Goal: Find specific page/section: Find specific page/section

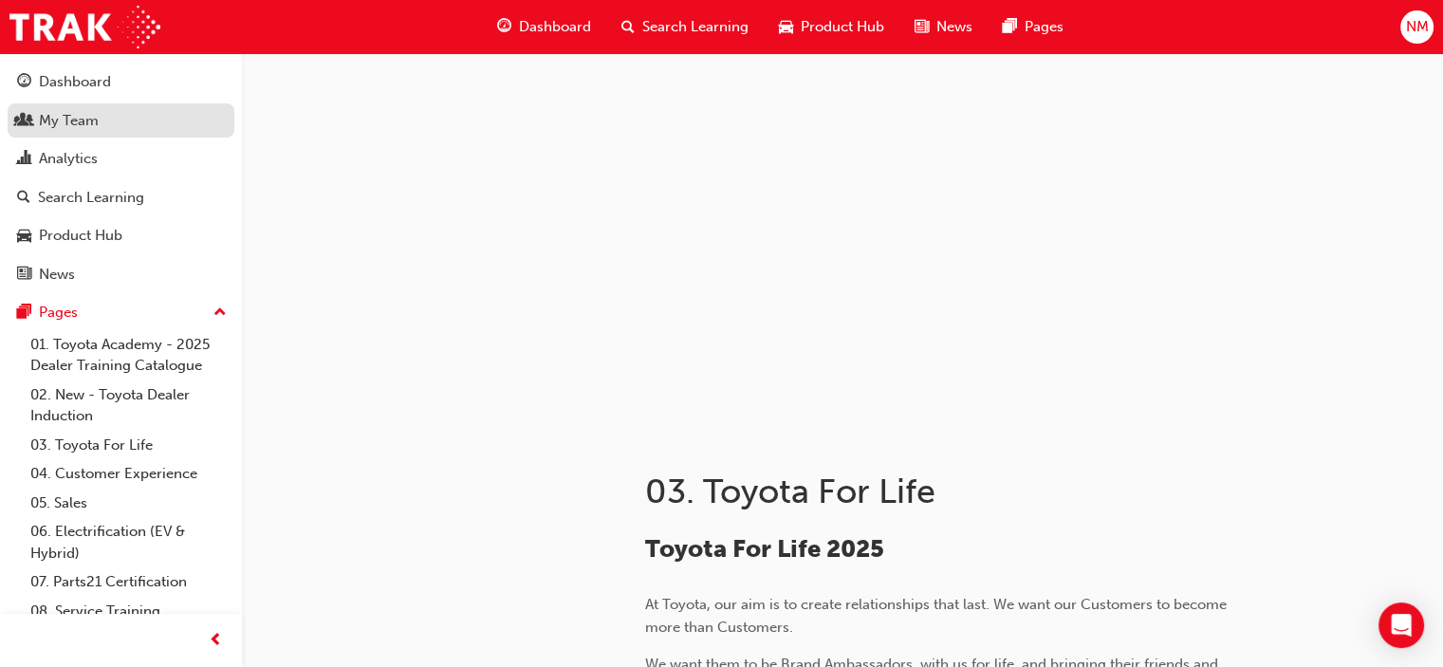
click at [87, 117] on div "My Team" at bounding box center [69, 121] width 60 height 22
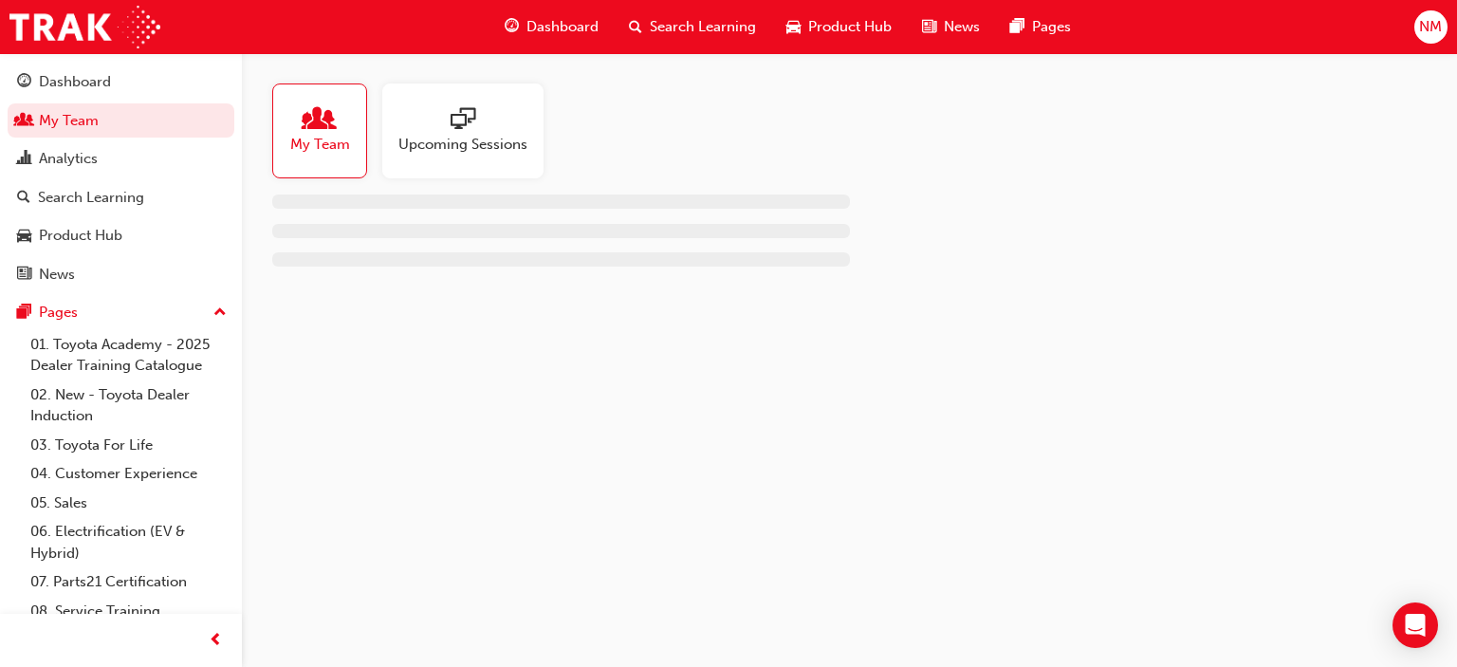
click at [316, 129] on span "people-icon" at bounding box center [319, 120] width 25 height 27
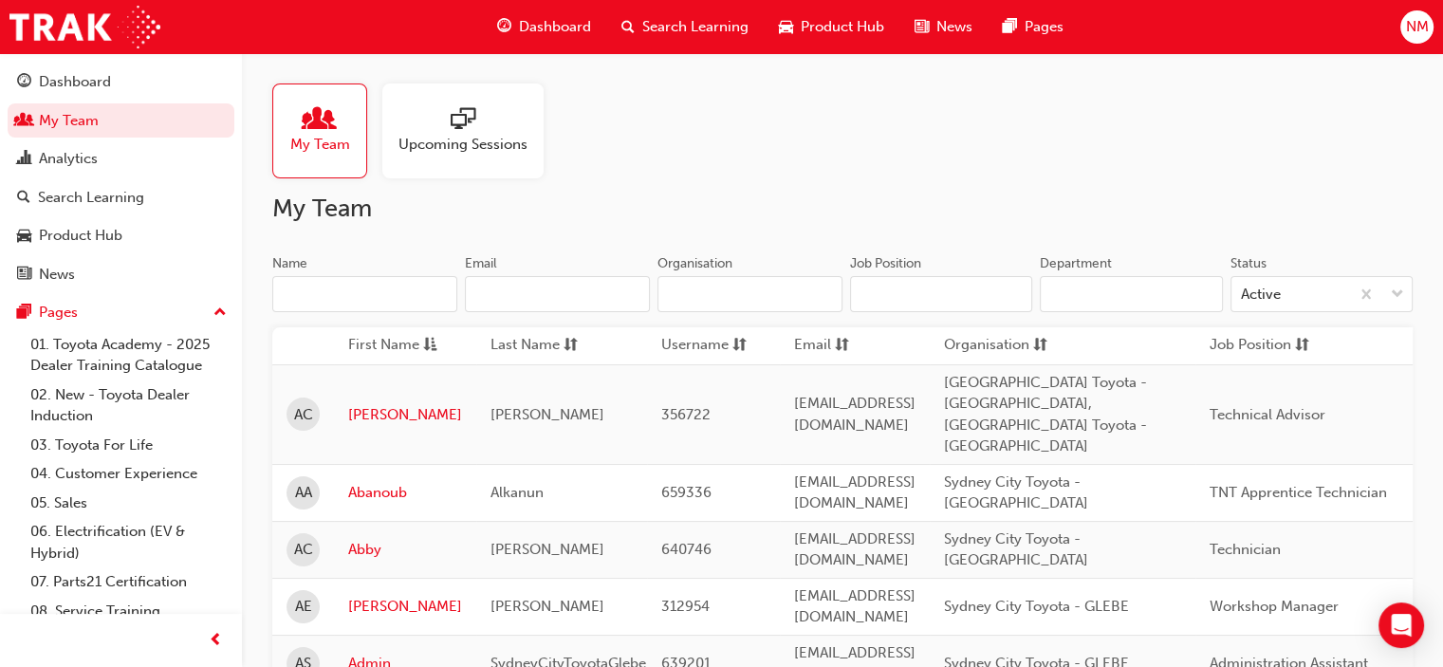
click at [1412, 21] on span "NM" at bounding box center [1416, 27] width 23 height 22
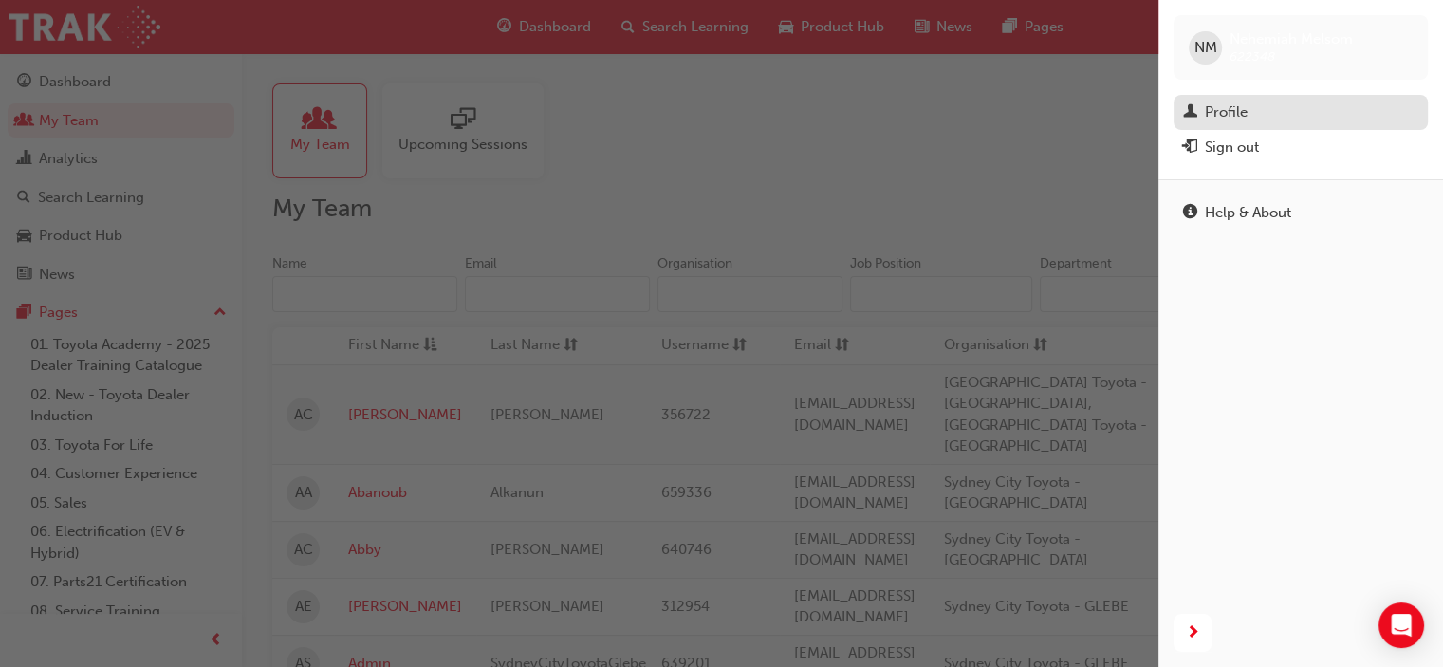
click at [1271, 112] on div "Profile" at bounding box center [1300, 113] width 235 height 24
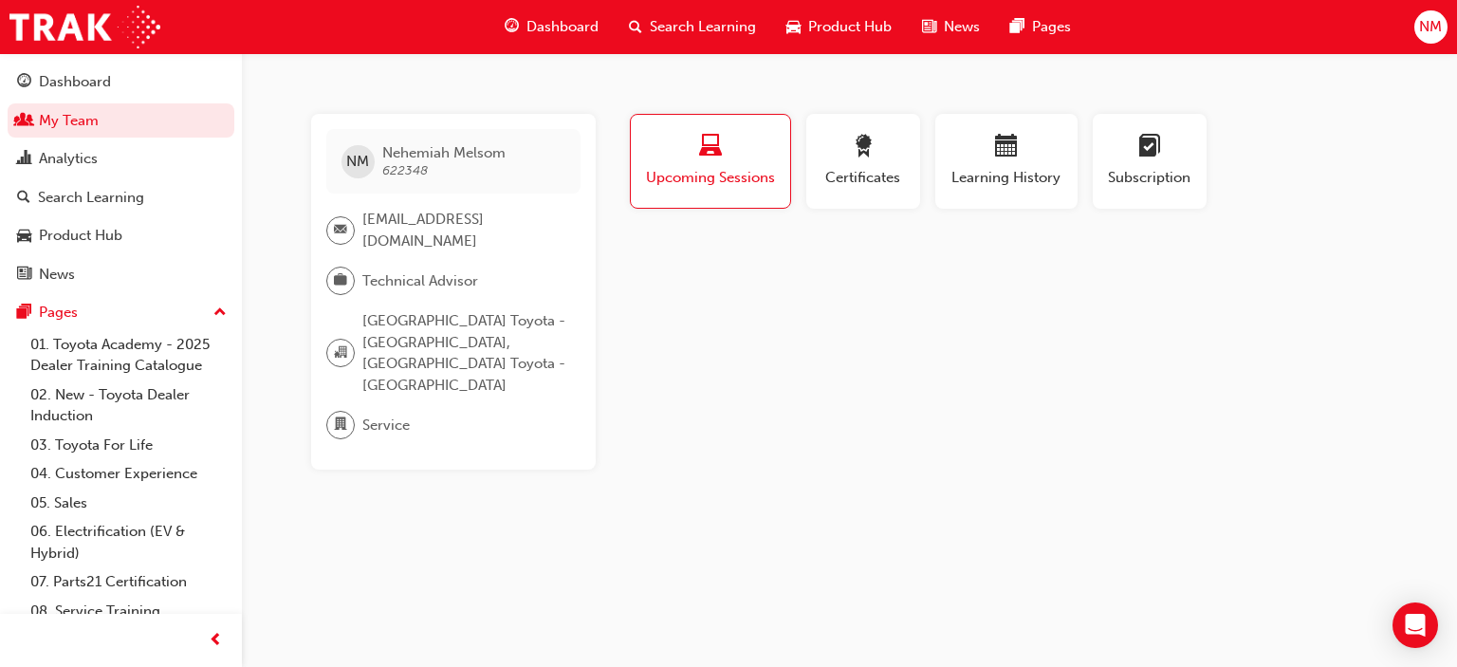
click at [390, 227] on span "[EMAIL_ADDRESS][DOMAIN_NAME]" at bounding box center [463, 230] width 203 height 43
click at [370, 217] on span "[EMAIL_ADDRESS][DOMAIN_NAME]" at bounding box center [463, 230] width 203 height 43
drag, startPoint x: 383, startPoint y: 223, endPoint x: 349, endPoint y: 222, distance: 34.2
click at [349, 222] on div at bounding box center [340, 230] width 28 height 28
click at [475, 219] on span "[EMAIL_ADDRESS][DOMAIN_NAME]" at bounding box center [463, 230] width 203 height 43
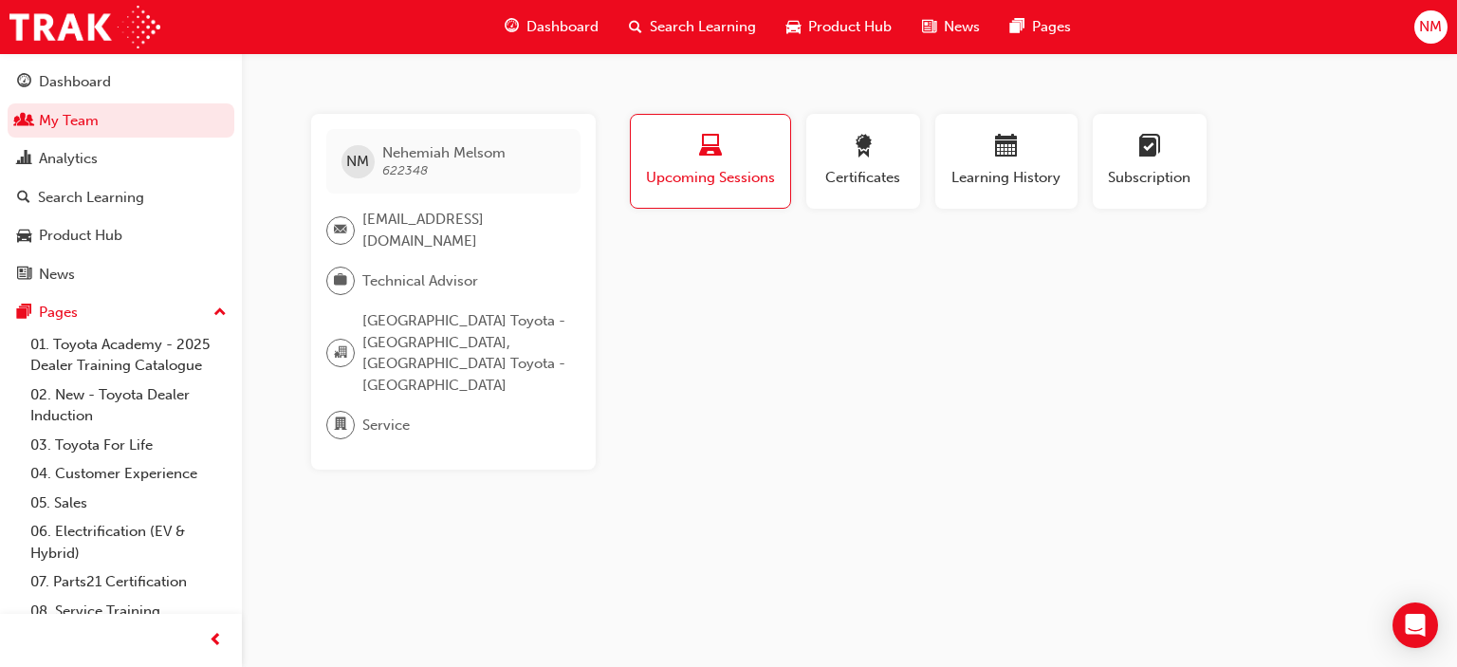
click at [475, 219] on span "[EMAIL_ADDRESS][DOMAIN_NAME]" at bounding box center [463, 230] width 203 height 43
click at [401, 223] on span "[EMAIL_ADDRESS][DOMAIN_NAME]" at bounding box center [463, 230] width 203 height 43
click at [372, 218] on span "[EMAIL_ADDRESS][DOMAIN_NAME]" at bounding box center [463, 230] width 203 height 43
click at [372, 216] on span "[EMAIL_ADDRESS][DOMAIN_NAME]" at bounding box center [463, 230] width 203 height 43
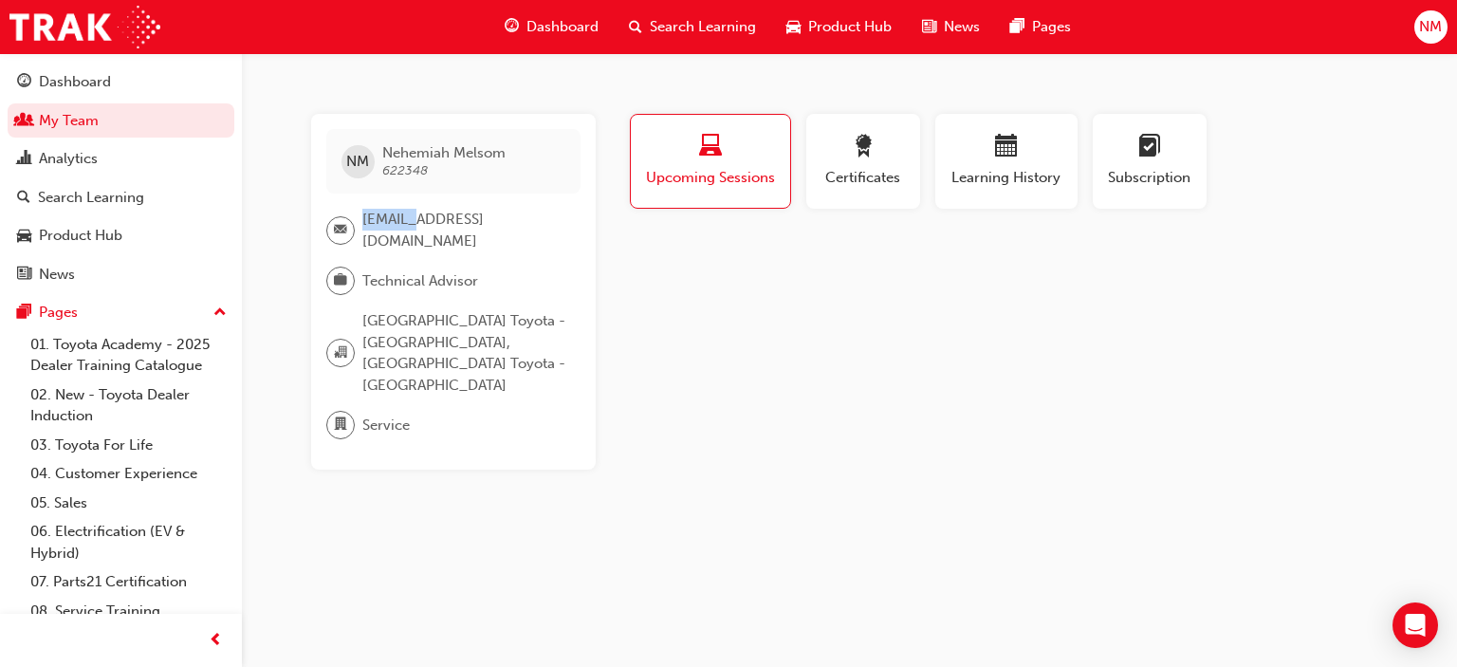
click at [372, 216] on span "[EMAIL_ADDRESS][DOMAIN_NAME]" at bounding box center [463, 230] width 203 height 43
click at [387, 281] on span "Technical Advisor" at bounding box center [420, 281] width 116 height 22
click at [873, 160] on span "award-icon" at bounding box center [863, 148] width 23 height 26
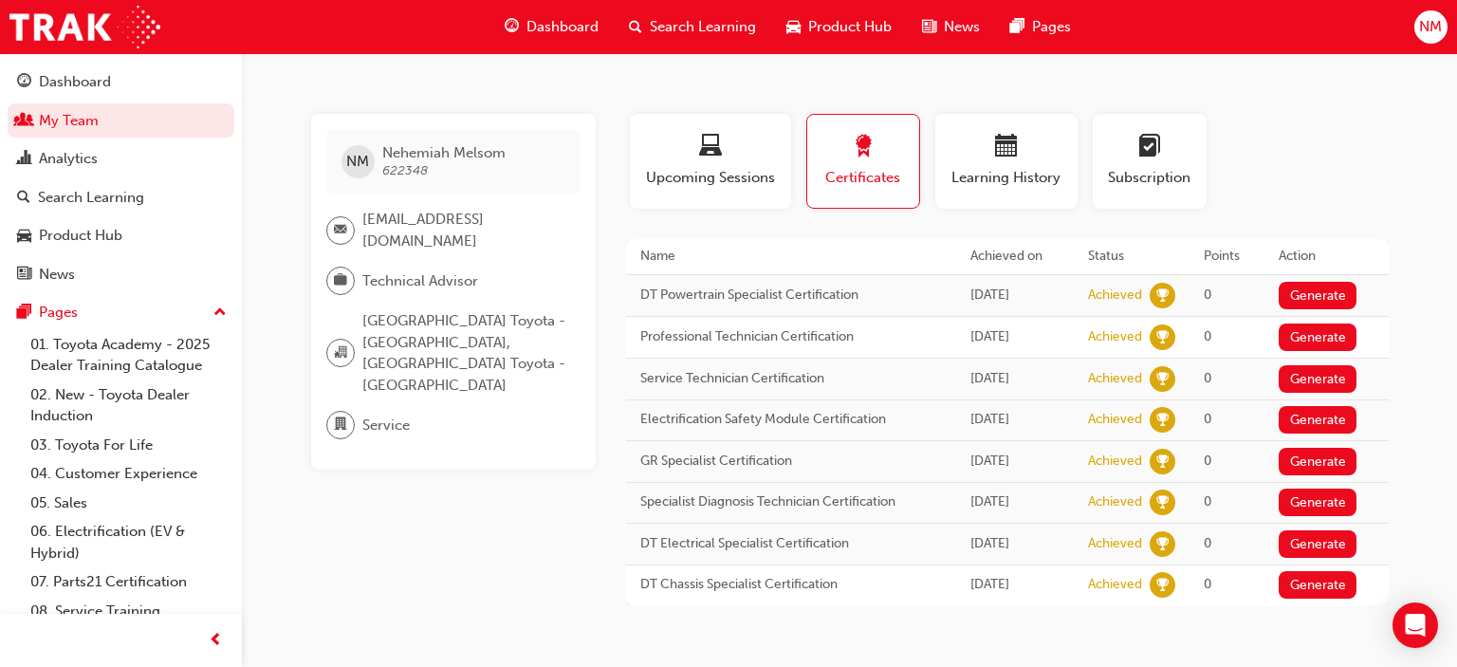
click at [569, 26] on span "Dashboard" at bounding box center [563, 27] width 72 height 22
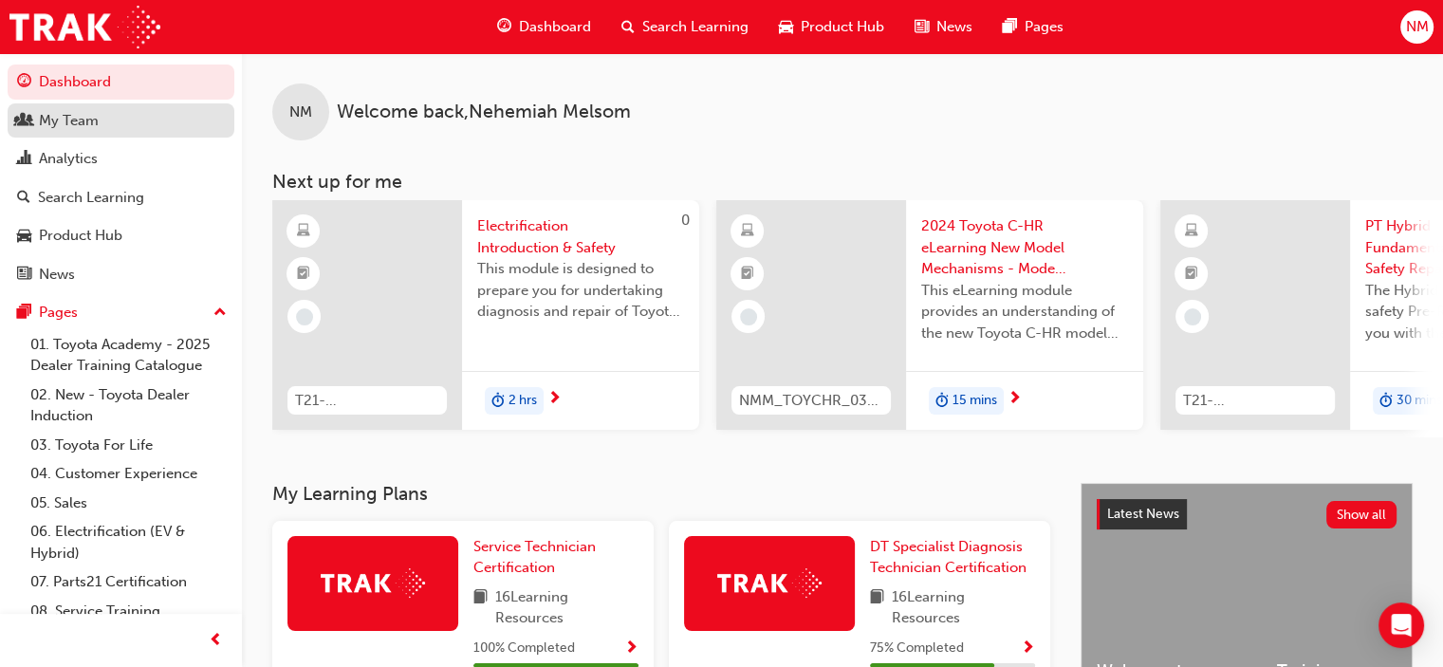
click at [48, 117] on div "My Team" at bounding box center [69, 121] width 60 height 22
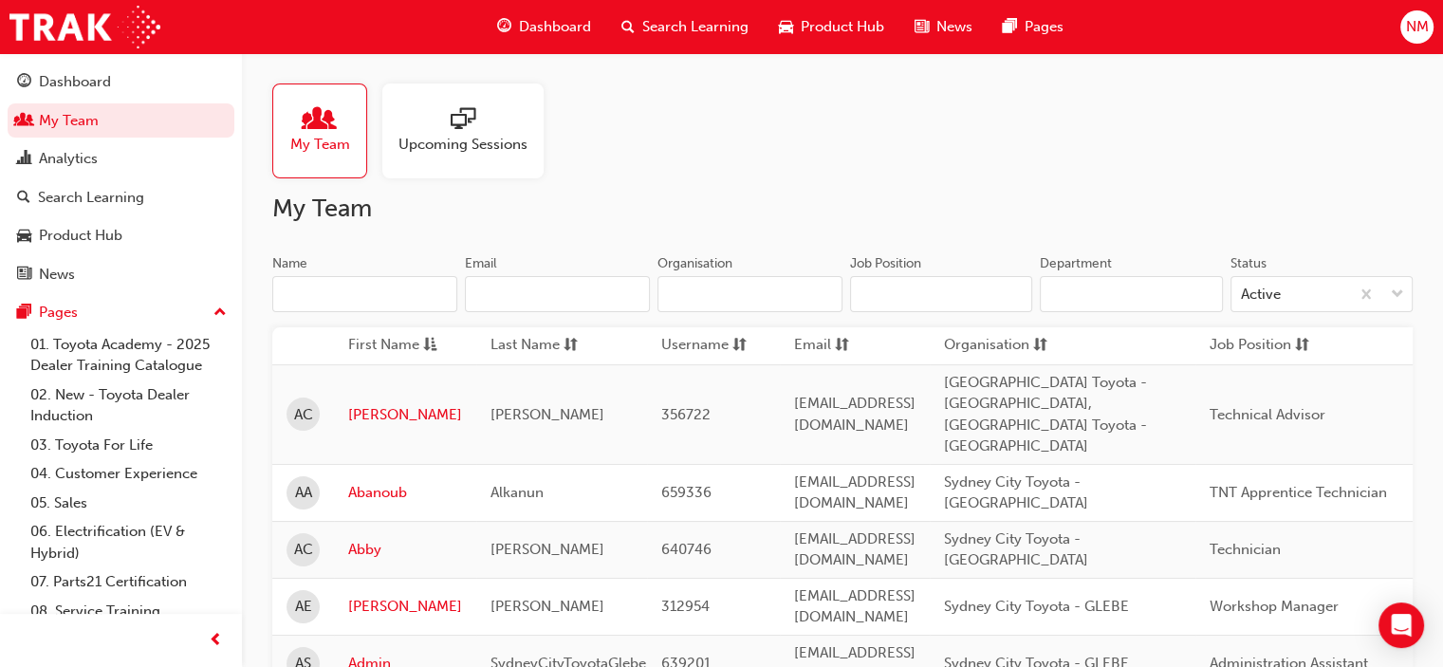
click at [319, 295] on input "Name" at bounding box center [364, 294] width 185 height 36
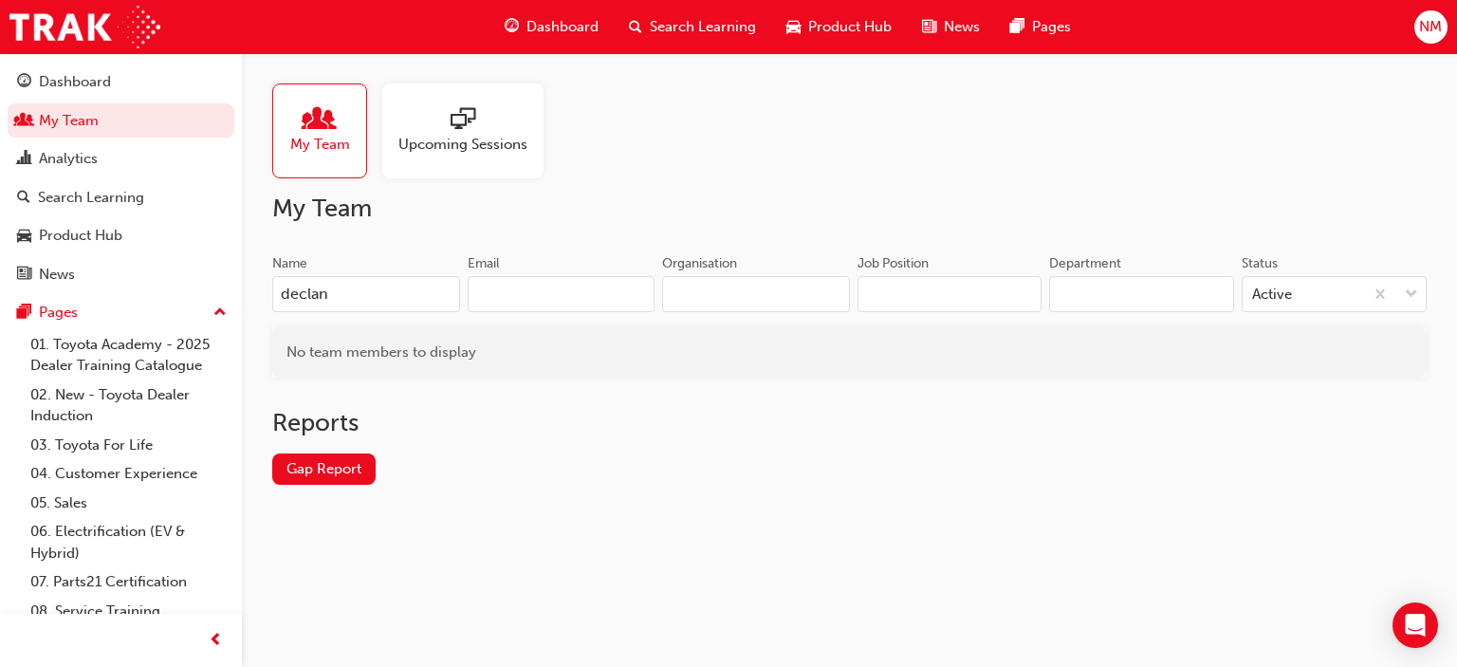
drag, startPoint x: 335, startPoint y: 296, endPoint x: 296, endPoint y: 293, distance: 39.0
click at [296, 293] on input "declan" at bounding box center [366, 294] width 188 height 36
type input "d"
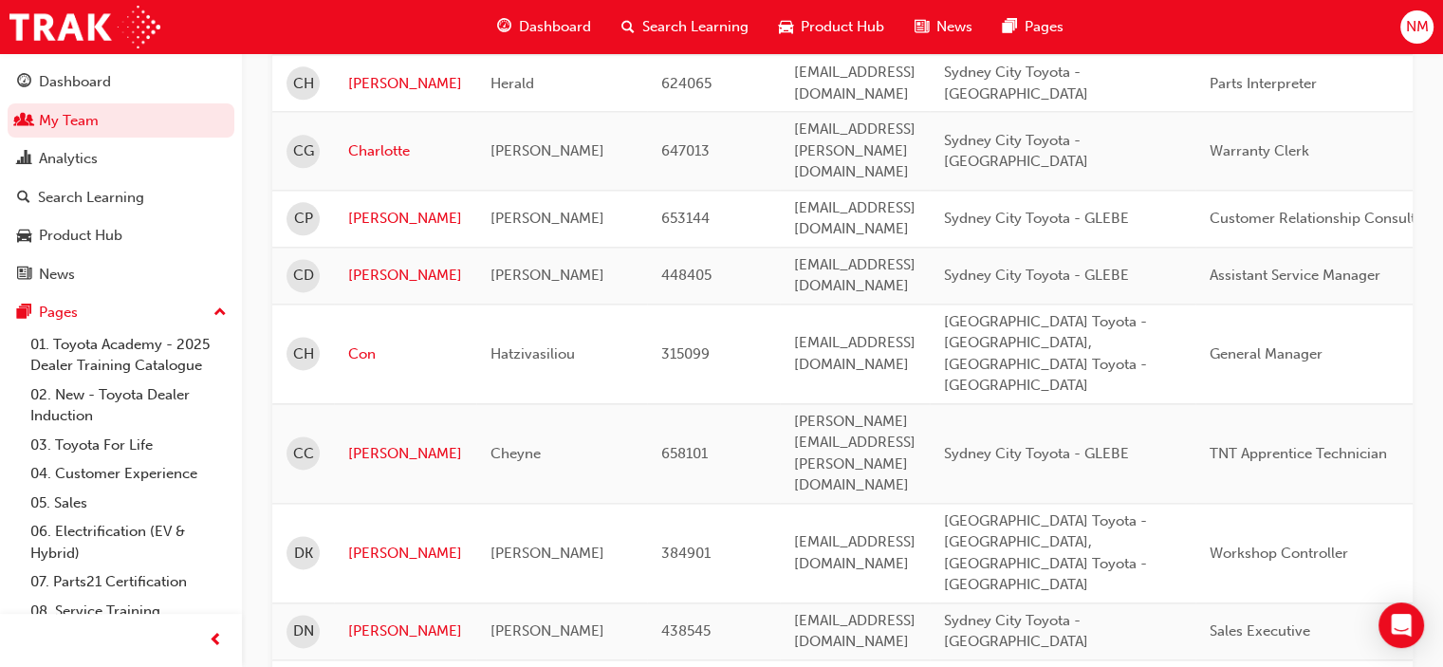
scroll to position [2467, 0]
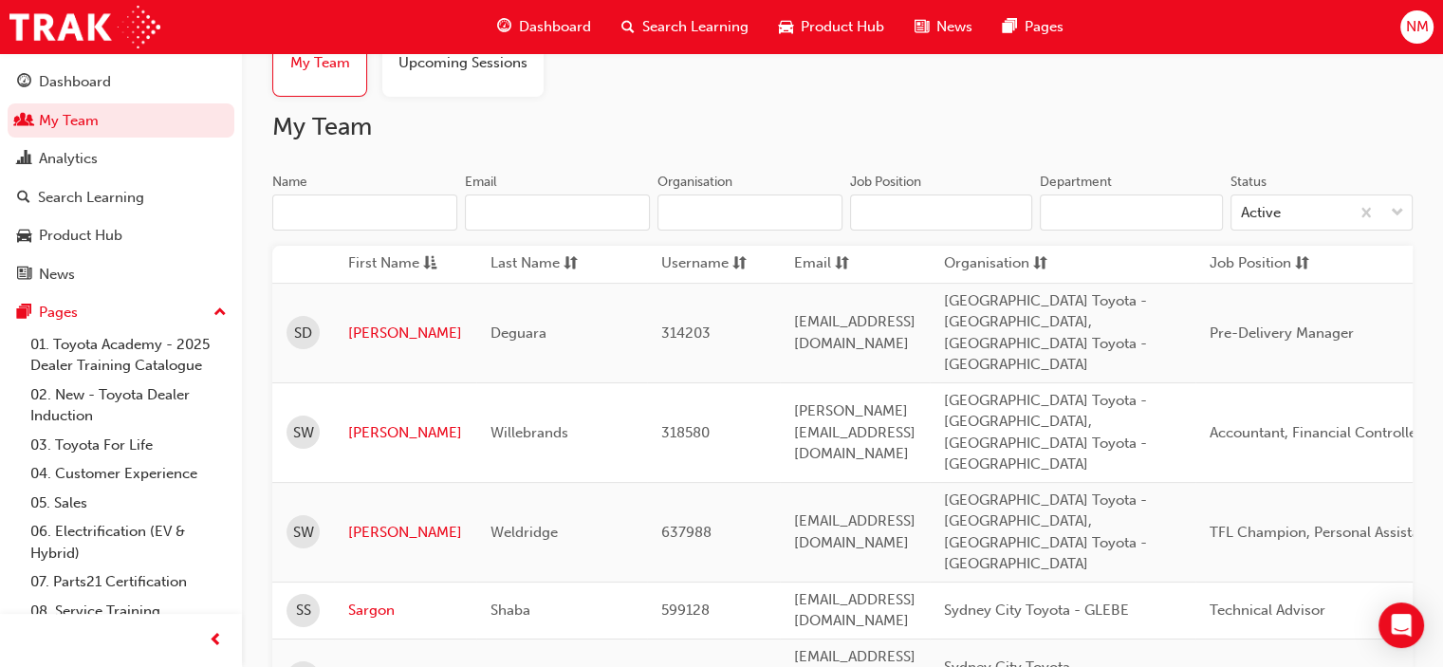
scroll to position [0, 0]
